Goal: Task Accomplishment & Management: Complete application form

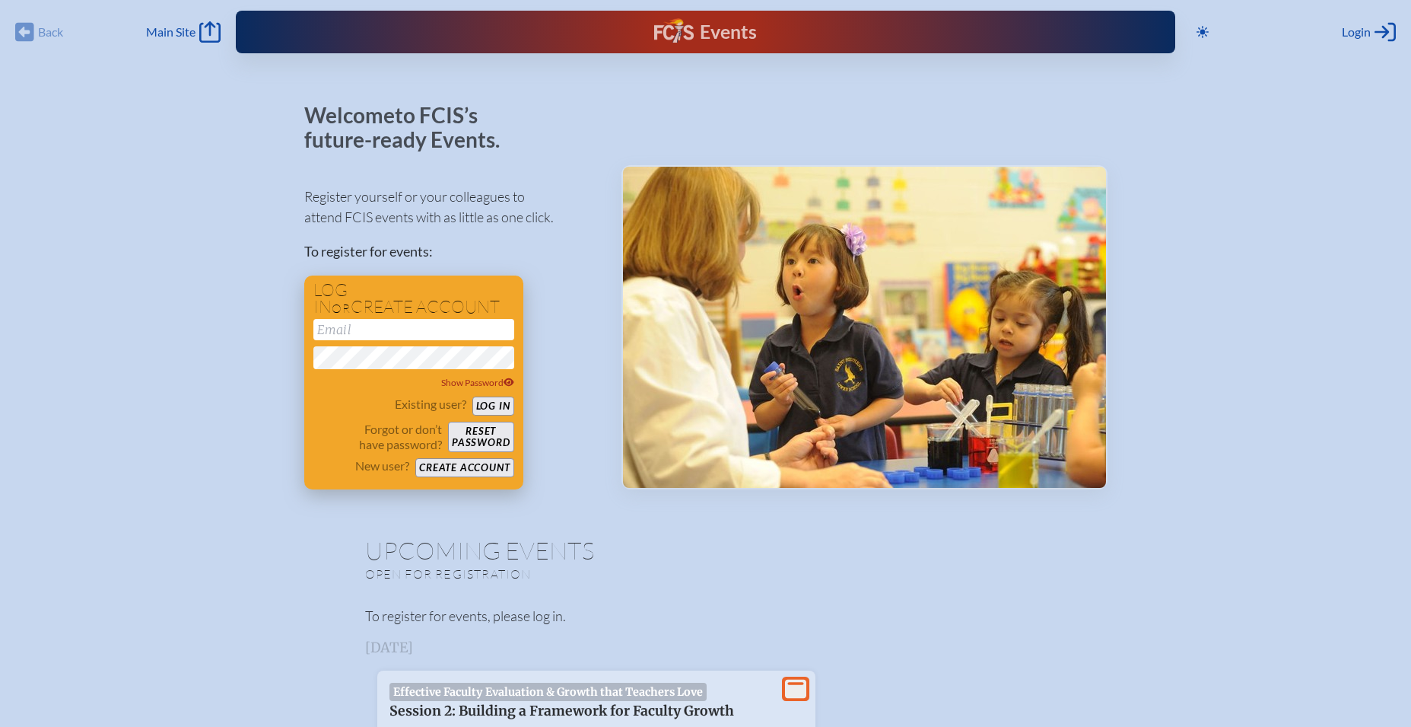
type input "[EMAIL_ADDRESS][DOMAIN_NAME]"
drag, startPoint x: 485, startPoint y: 399, endPoint x: 664, endPoint y: 421, distance: 180.2
click at [488, 399] on button "Log in" at bounding box center [493, 405] width 42 height 19
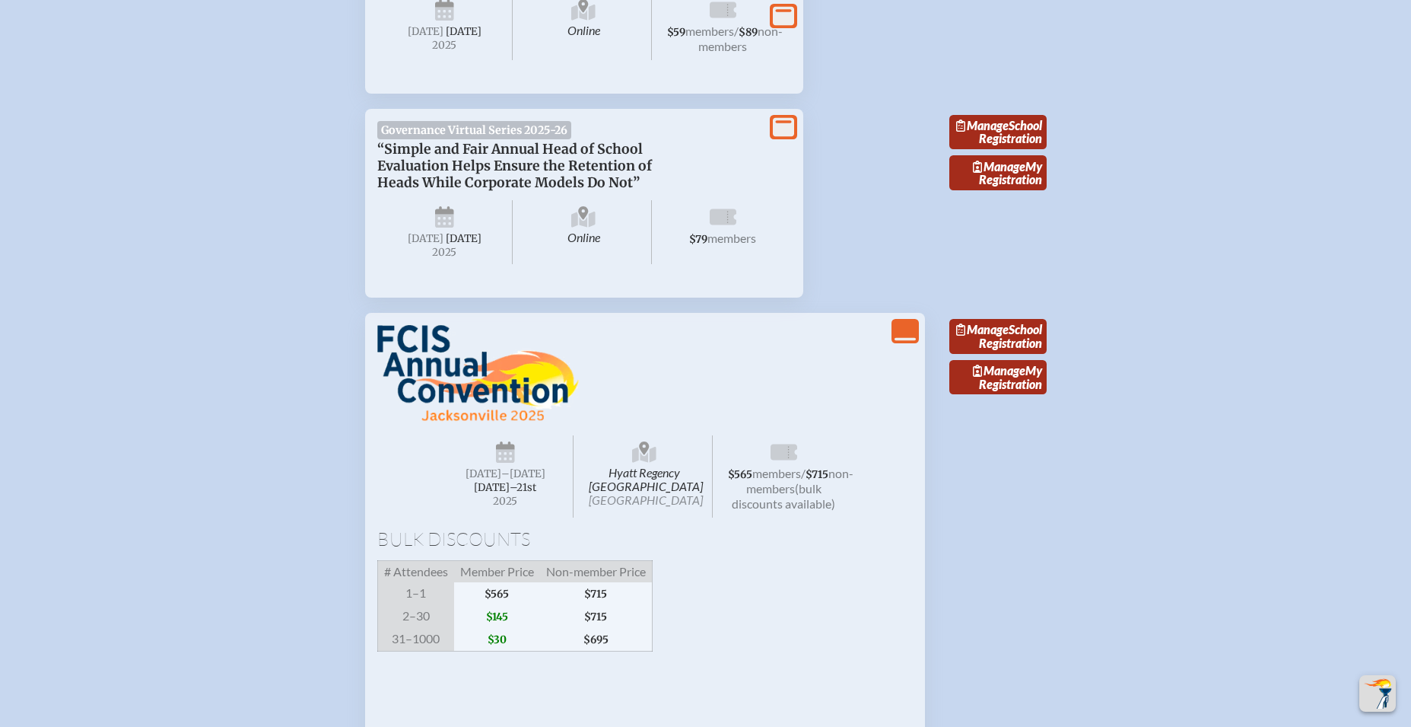
scroll to position [1796, 0]
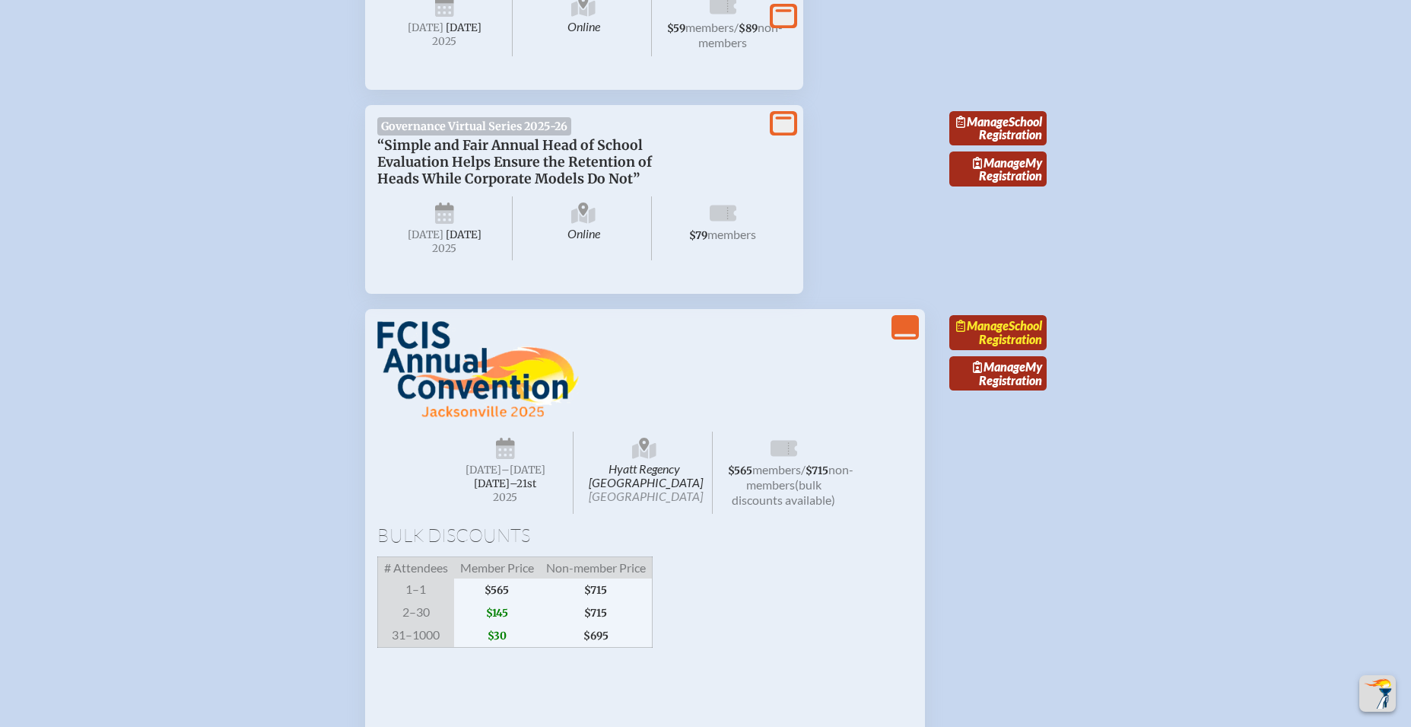
click at [1018, 350] on link "Manage School Registration" at bounding box center [998, 332] width 97 height 35
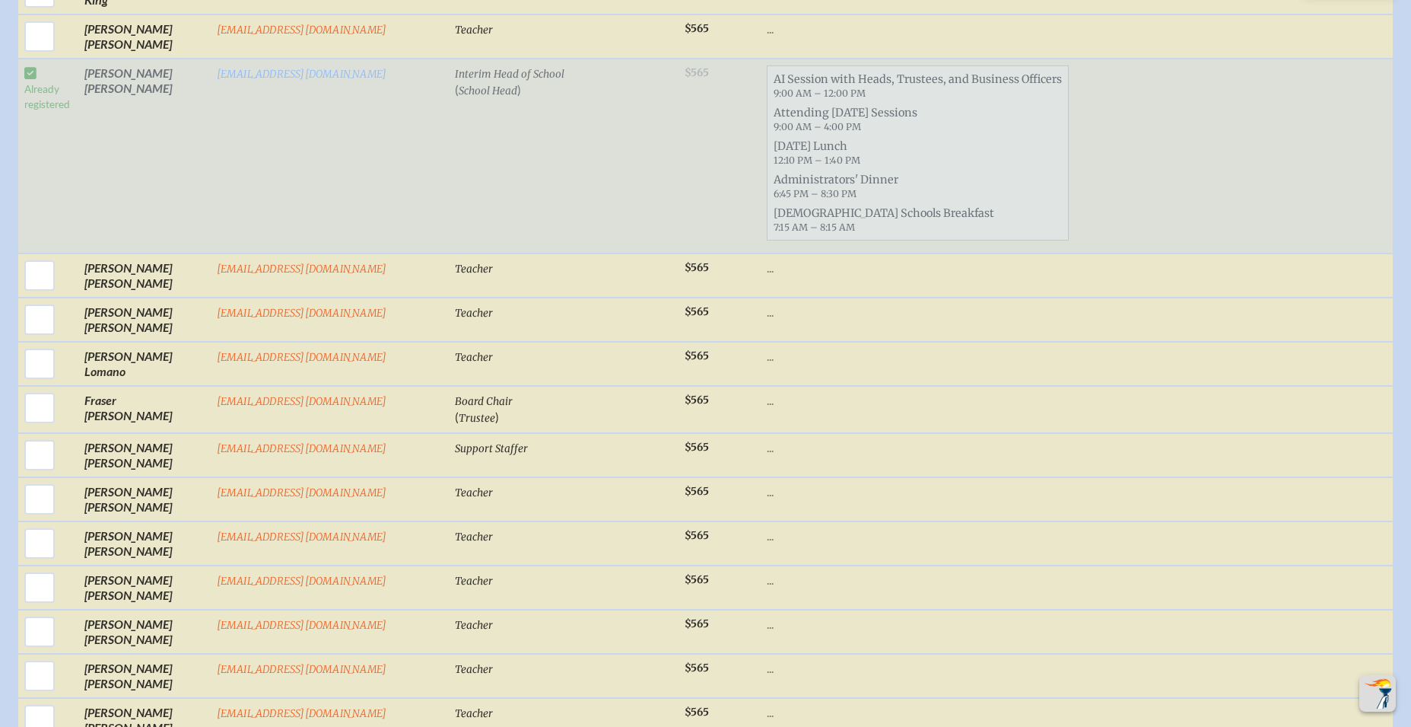
scroll to position [2422, 0]
